Goal: Check status: Check status

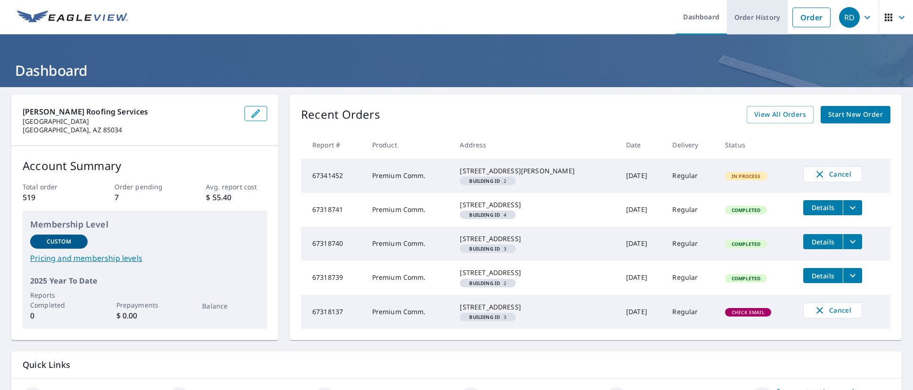
click at [755, 18] on link "Order History" at bounding box center [757, 17] width 61 height 34
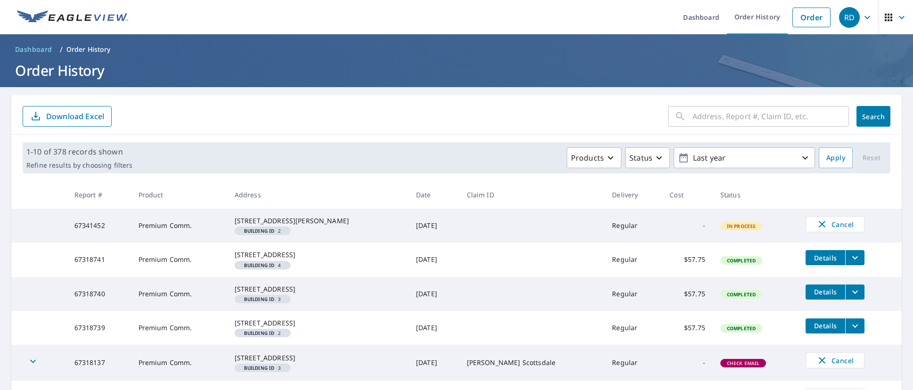
click at [732, 114] on input "text" at bounding box center [770, 116] width 156 height 26
paste input "[STREET_ADDRESS][PERSON_NAME]"
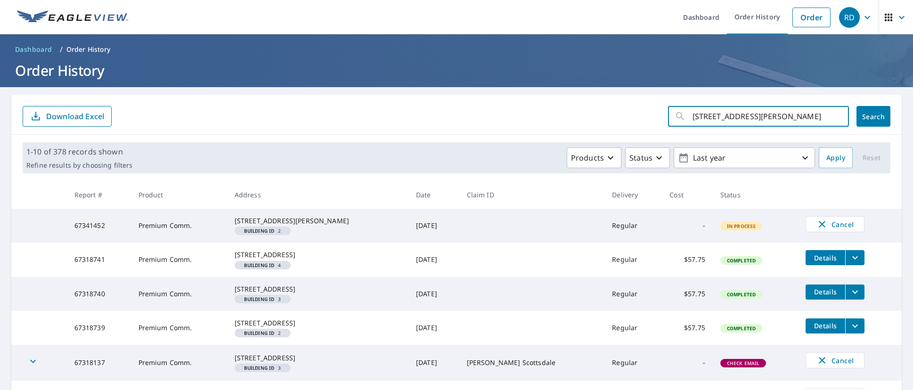
scroll to position [0, 5]
type input "[STREET_ADDRESS][PERSON_NAME]"
click at [864, 119] on span "Search" at bounding box center [873, 116] width 19 height 9
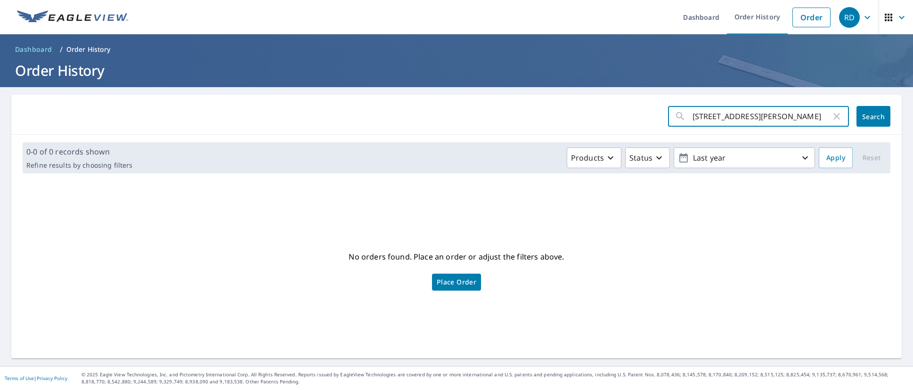
scroll to position [0, 5]
drag, startPoint x: 742, startPoint y: 120, endPoint x: 867, endPoint y: 127, distance: 125.5
click at [865, 130] on div "[STREET_ADDRESS][PERSON_NAME] ​ Search" at bounding box center [456, 115] width 890 height 40
type input "[STREET_ADDRESS][PERSON_NAME]"
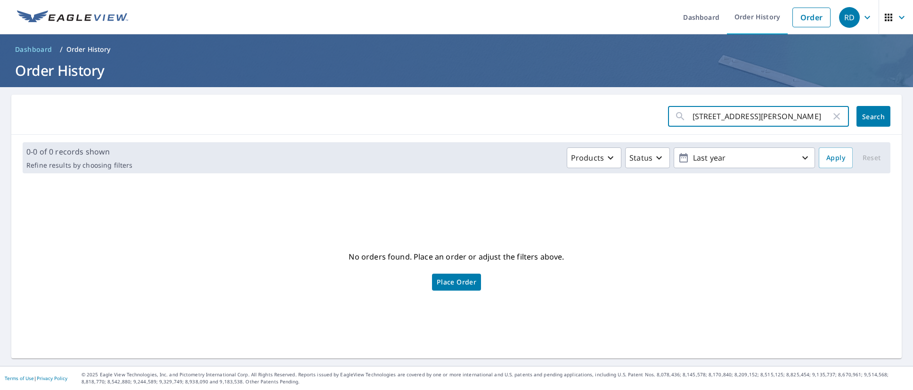
click at [873, 112] on span "Search" at bounding box center [873, 116] width 19 height 9
